Goal: Information Seeking & Learning: Learn about a topic

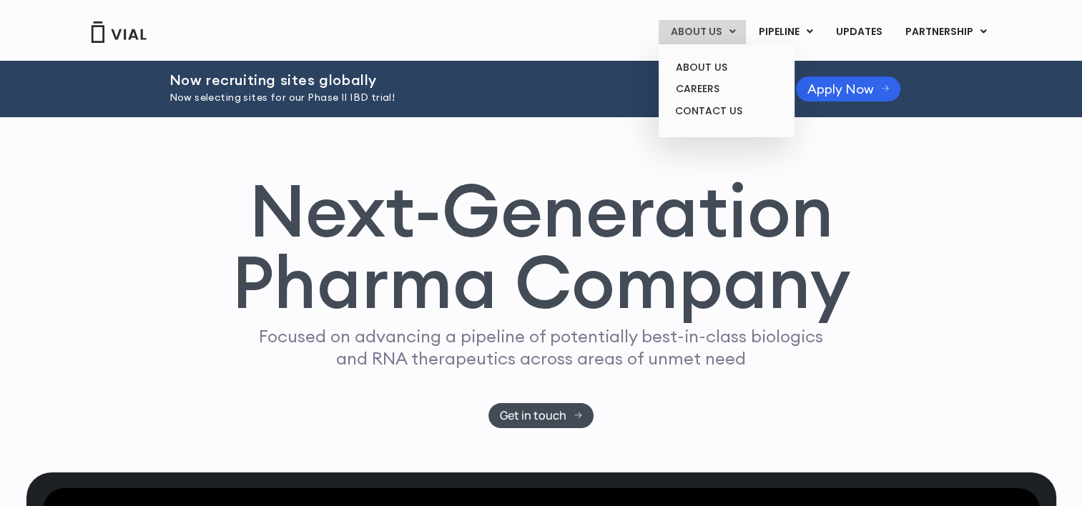
click at [709, 29] on link "ABOUT US" at bounding box center [702, 32] width 87 height 24
click at [715, 67] on link "ABOUT US" at bounding box center [726, 68] width 125 height 22
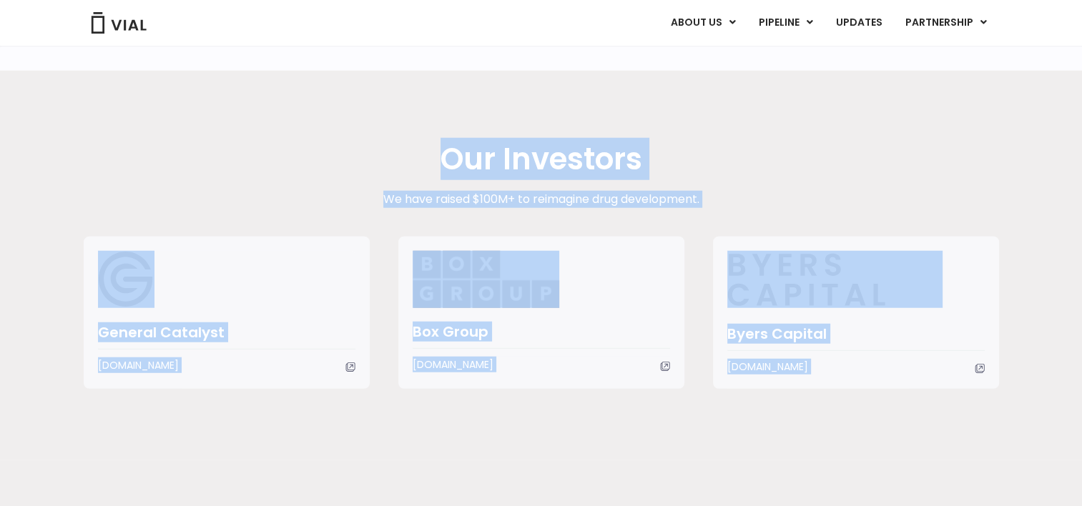
scroll to position [3808, 0]
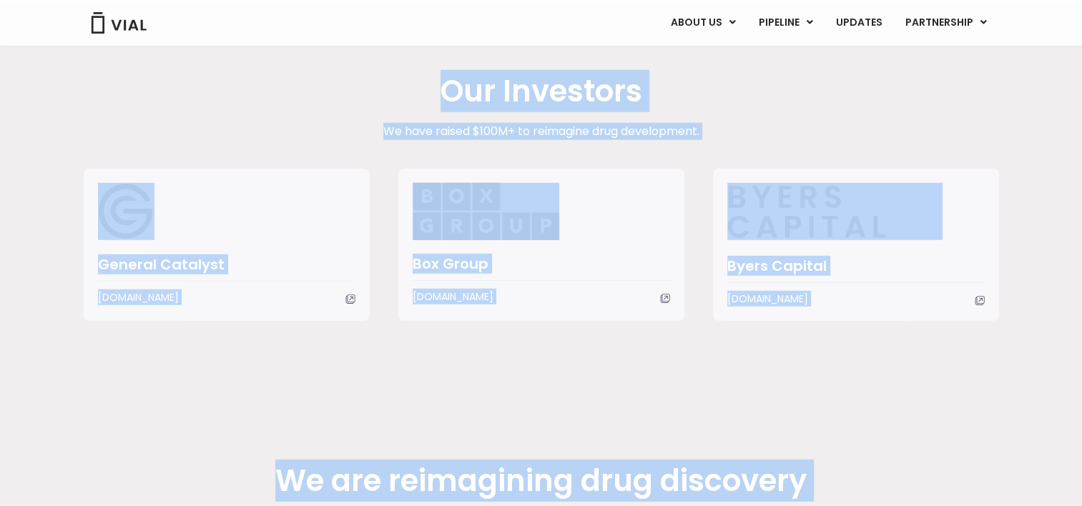
drag, startPoint x: 389, startPoint y: 117, endPoint x: 748, endPoint y: 426, distance: 473.7
copy div "We are building a next-gen pharma company Vial was founded on a mission to reim…"
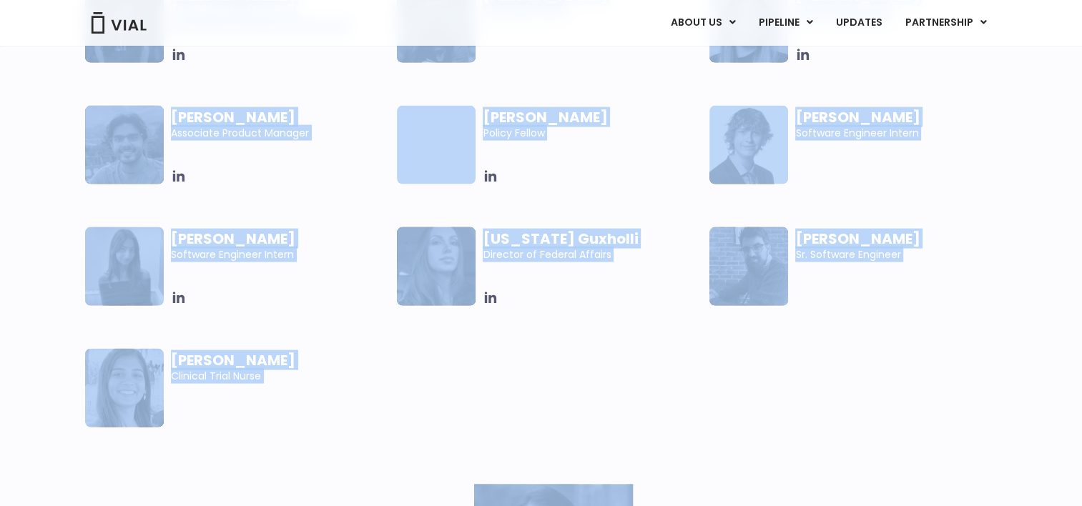
scroll to position [3018, 0]
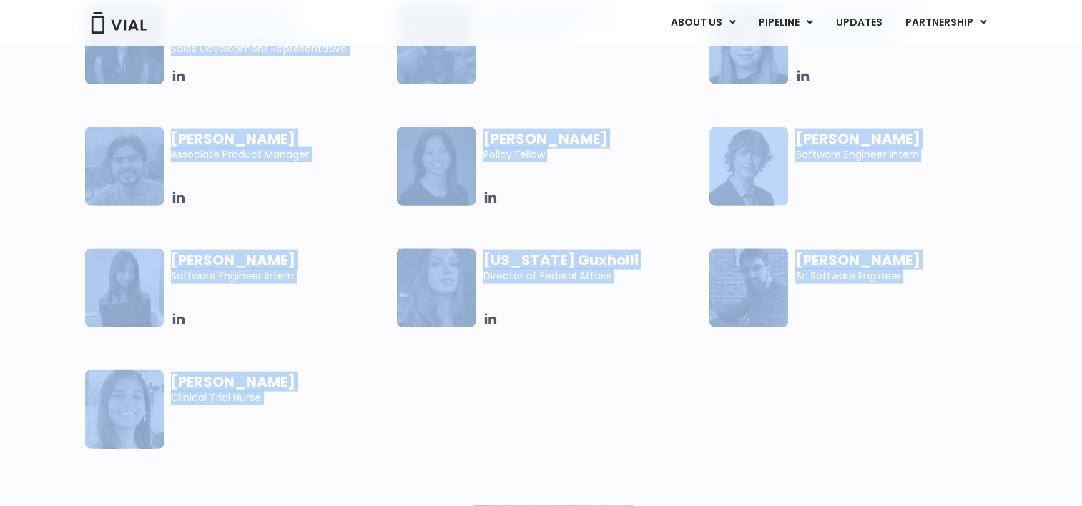
click at [822, 405] on div "Abhinav Sondhi Associate Product Manager Claudia Yu Policy Fellow Ethan Cook So…" at bounding box center [554, 445] width 938 height 637
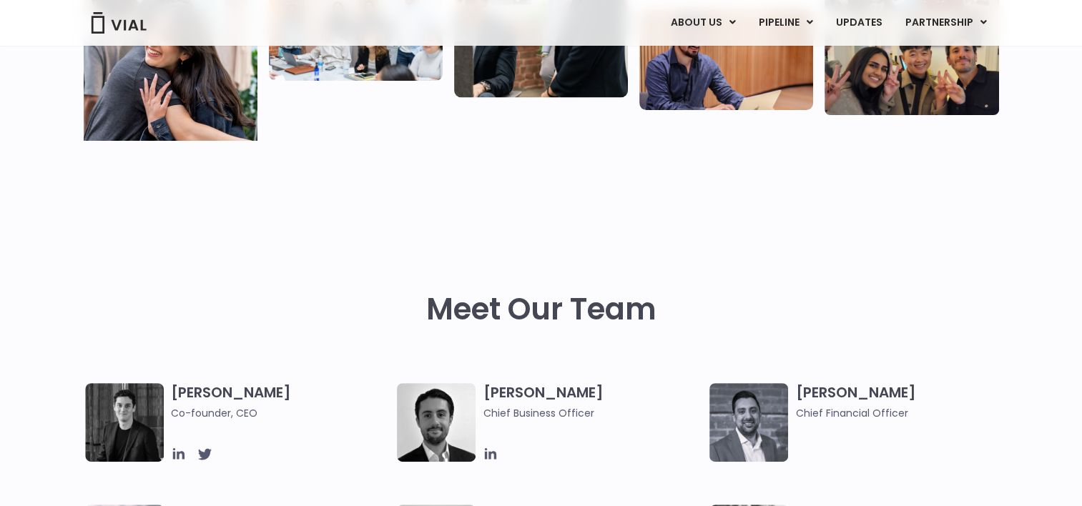
scroll to position [450, 0]
drag, startPoint x: 143, startPoint y: 412, endPoint x: 180, endPoint y: 457, distance: 58.0
click at [180, 457] on icon at bounding box center [179, 455] width 16 height 16
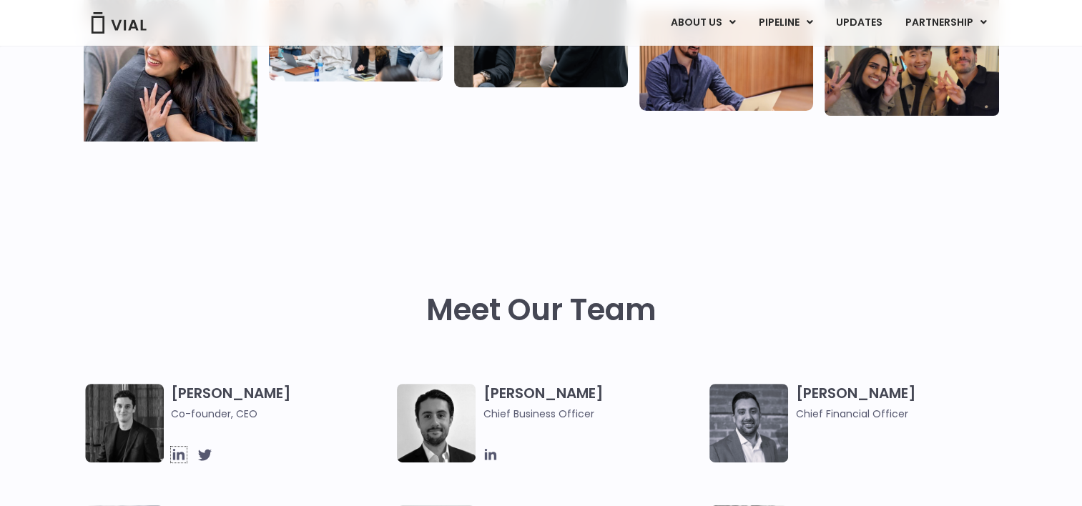
scroll to position [550, 0]
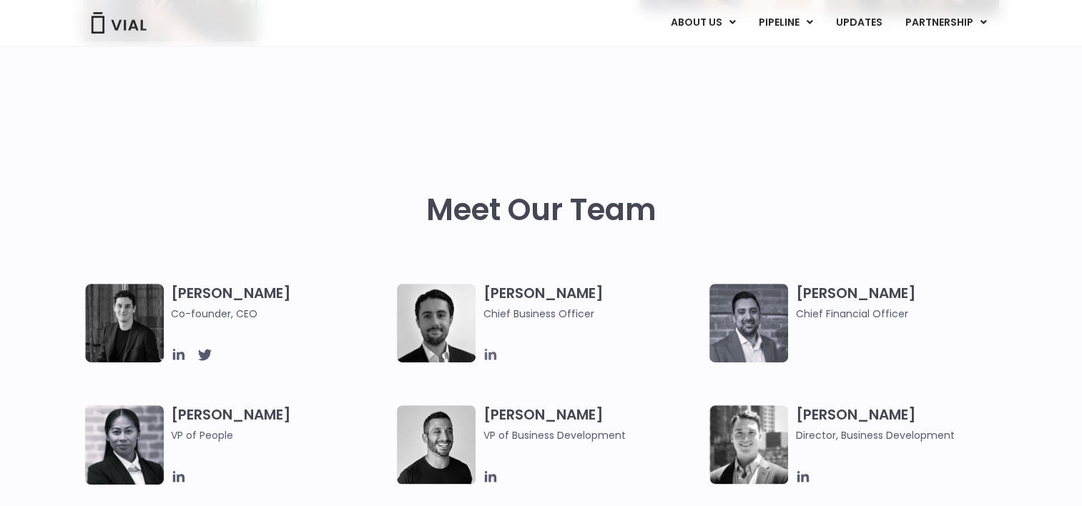
click at [490, 356] on icon at bounding box center [490, 354] width 11 height 11
click at [773, 329] on img at bounding box center [749, 323] width 79 height 79
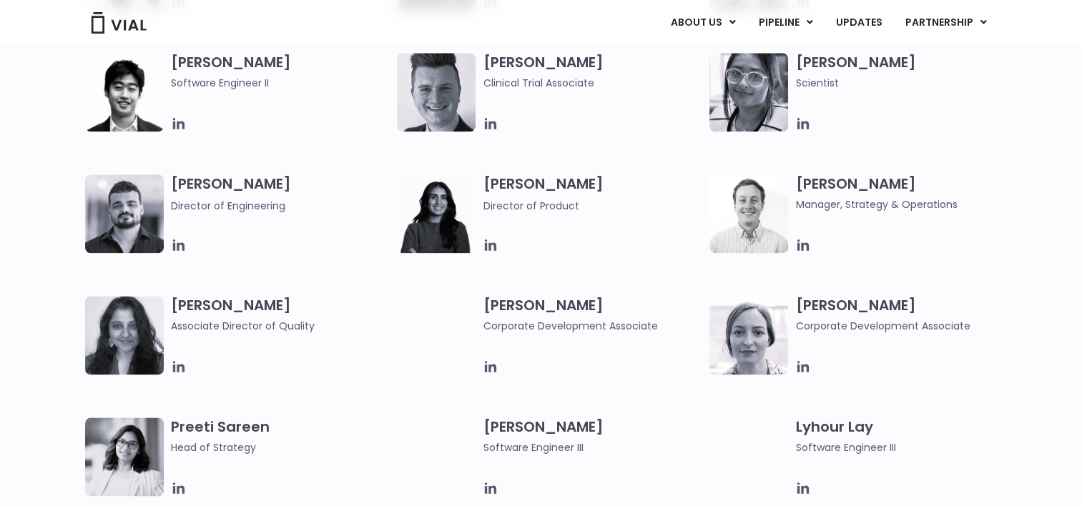
scroll to position [1755, 0]
